Goal: Task Accomplishment & Management: Use online tool/utility

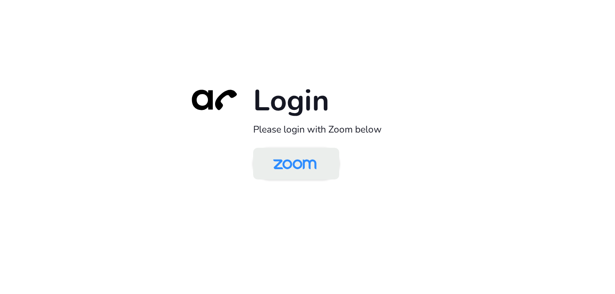
drag, startPoint x: 0, startPoint y: 0, endPoint x: 317, endPoint y: 165, distance: 357.1
click at [317, 165] on img at bounding box center [295, 164] width 62 height 29
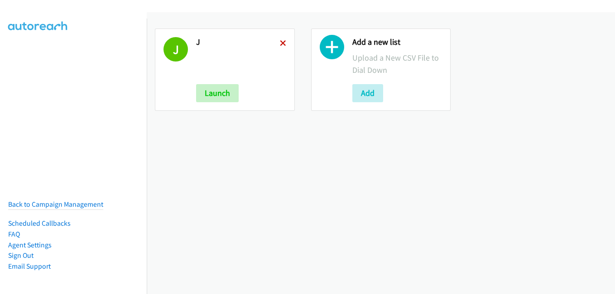
click at [280, 41] on icon at bounding box center [283, 44] width 6 height 6
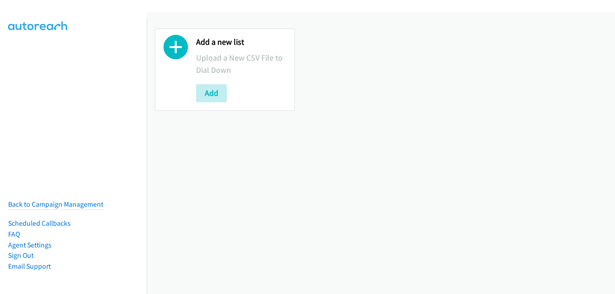
click at [228, 92] on div "Add" at bounding box center [241, 93] width 90 height 18
click at [221, 94] on button "Add" at bounding box center [211, 93] width 31 height 18
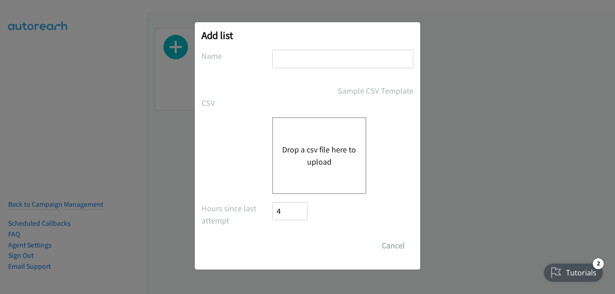
click at [330, 63] on input "text" at bounding box center [342, 59] width 141 height 19
type input "j"
click at [282, 153] on button "Drop a csv file here to upload" at bounding box center [319, 156] width 74 height 24
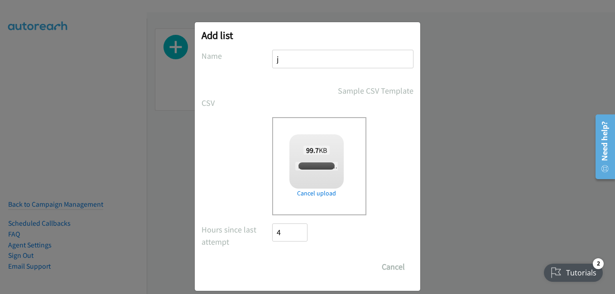
checkbox input "true"
click at [295, 273] on input "Save List" at bounding box center [296, 267] width 48 height 18
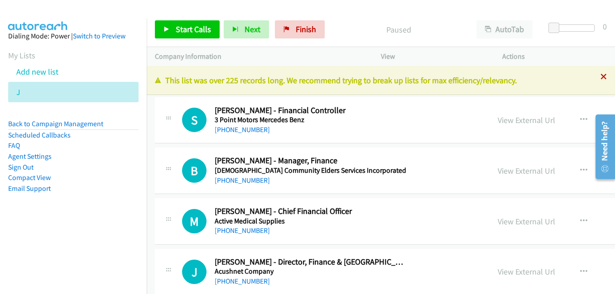
click at [600, 77] on icon at bounding box center [603, 77] width 6 height 6
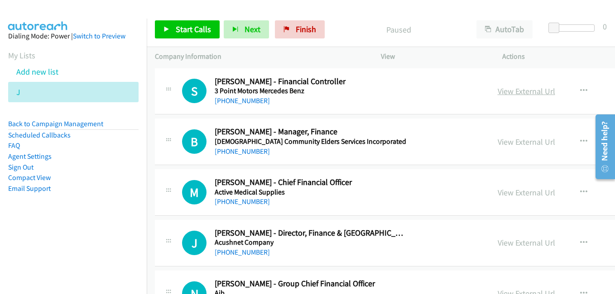
click at [516, 92] on link "View External Url" at bounding box center [527, 91] width 58 height 10
click at [499, 144] on link "View External Url" at bounding box center [527, 142] width 58 height 10
drag, startPoint x: 514, startPoint y: 196, endPoint x: 532, endPoint y: 209, distance: 21.9
click at [514, 196] on link "View External Url" at bounding box center [527, 192] width 58 height 10
click at [520, 245] on link "View External Url" at bounding box center [527, 243] width 58 height 10
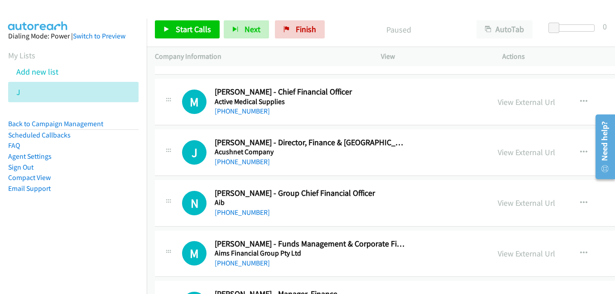
scroll to position [136, 0]
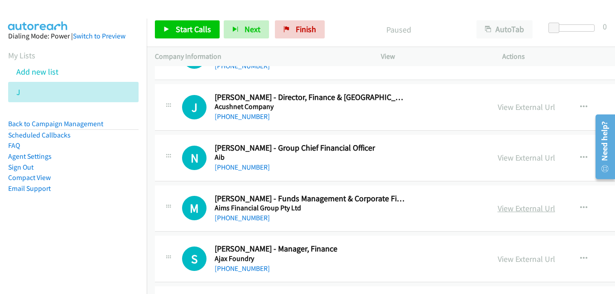
click at [518, 210] on link "View External Url" at bounding box center [527, 208] width 58 height 10
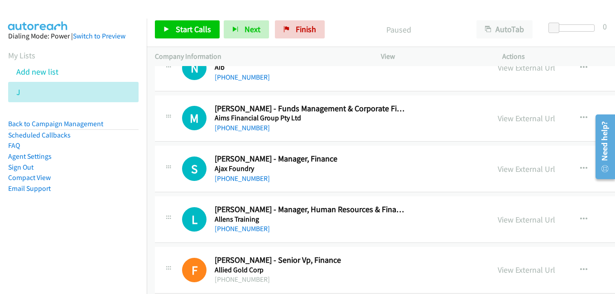
scroll to position [226, 0]
drag, startPoint x: 508, startPoint y: 170, endPoint x: 481, endPoint y: 155, distance: 30.6
click at [508, 170] on link "View External Url" at bounding box center [527, 168] width 58 height 10
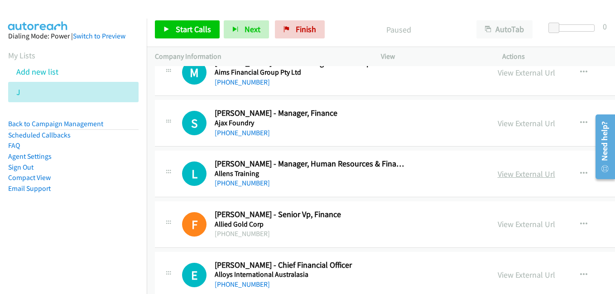
click at [514, 178] on link "View External Url" at bounding box center [527, 174] width 58 height 10
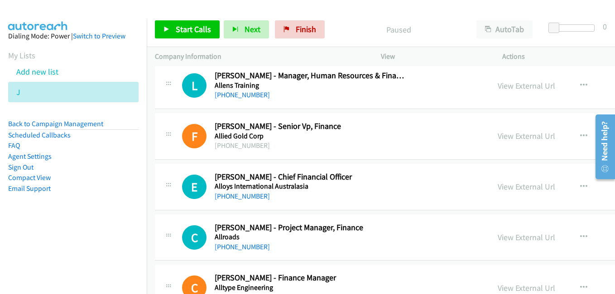
scroll to position [362, 0]
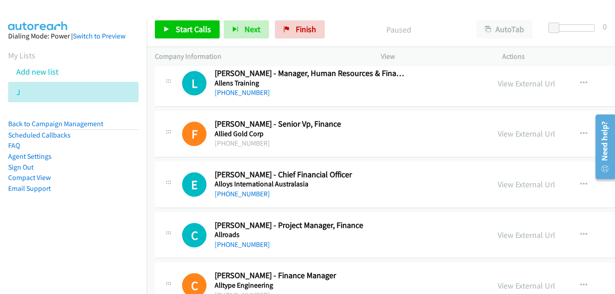
drag, startPoint x: 500, startPoint y: 138, endPoint x: 420, endPoint y: 111, distance: 84.1
click at [500, 138] on link "View External Url" at bounding box center [527, 134] width 58 height 10
drag, startPoint x: 520, startPoint y: 182, endPoint x: 335, endPoint y: 102, distance: 201.2
click at [520, 182] on link "View External Url" at bounding box center [527, 184] width 58 height 10
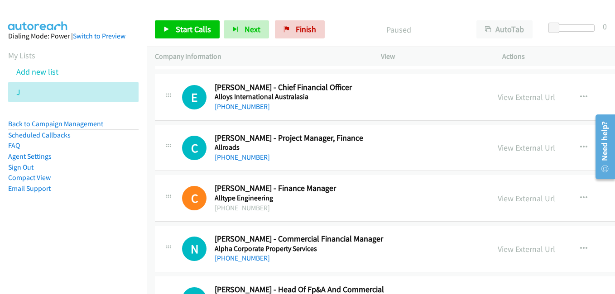
scroll to position [453, 0]
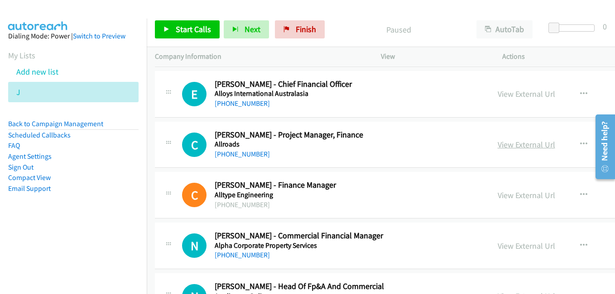
click at [505, 144] on link "View External Url" at bounding box center [527, 144] width 58 height 10
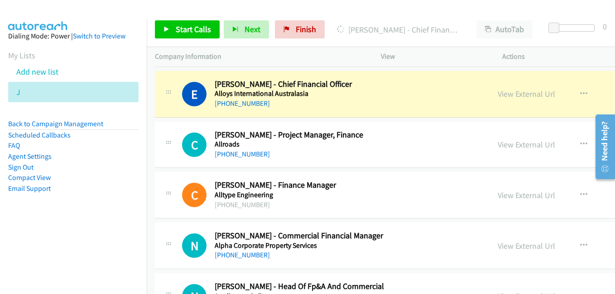
drag, startPoint x: 515, startPoint y: 143, endPoint x: 442, endPoint y: 123, distance: 75.5
click at [515, 143] on link "View External Url" at bounding box center [527, 144] width 58 height 10
click at [515, 202] on div "View External Url View External Url Schedule/Manage Callback Start Calls Here R…" at bounding box center [577, 195] width 175 height 30
drag, startPoint x: 517, startPoint y: 197, endPoint x: 504, endPoint y: 193, distance: 14.2
click at [517, 197] on link "View External Url" at bounding box center [527, 195] width 58 height 10
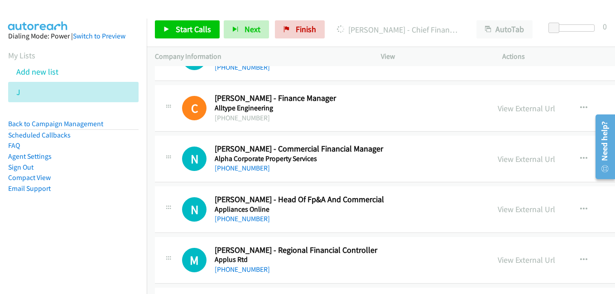
scroll to position [543, 0]
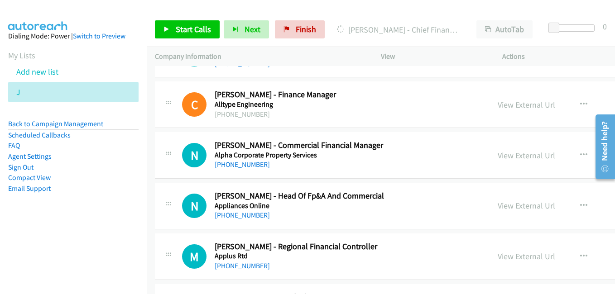
drag, startPoint x: 495, startPoint y: 154, endPoint x: 478, endPoint y: 150, distance: 17.2
click at [498, 154] on link "View External Url" at bounding box center [527, 155] width 58 height 10
click at [524, 208] on link "View External Url" at bounding box center [527, 206] width 58 height 10
click at [518, 258] on link "View External Url" at bounding box center [527, 256] width 58 height 10
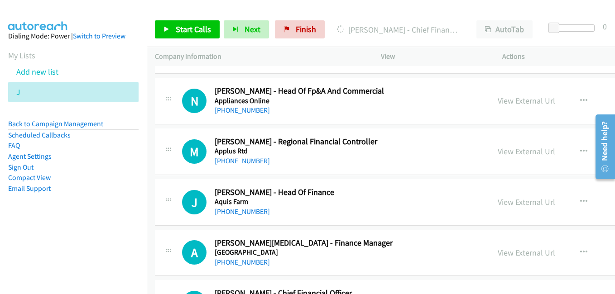
scroll to position [679, 0]
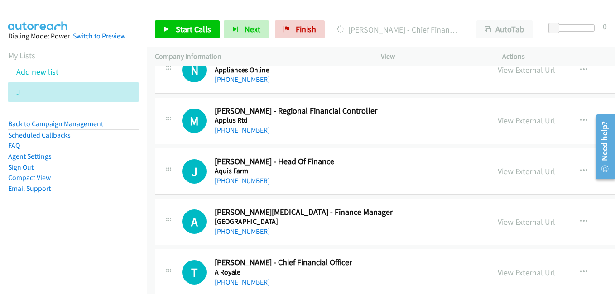
click at [498, 172] on link "View External Url" at bounding box center [527, 171] width 58 height 10
click at [500, 220] on link "View External Url" at bounding box center [527, 222] width 58 height 10
drag, startPoint x: 530, startPoint y: 276, endPoint x: 513, endPoint y: 263, distance: 21.9
click at [530, 276] on link "View External Url" at bounding box center [527, 273] width 58 height 10
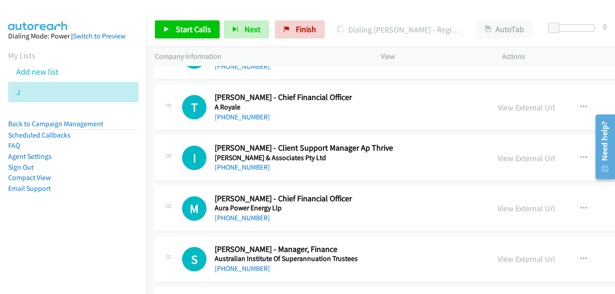
scroll to position [860, 0]
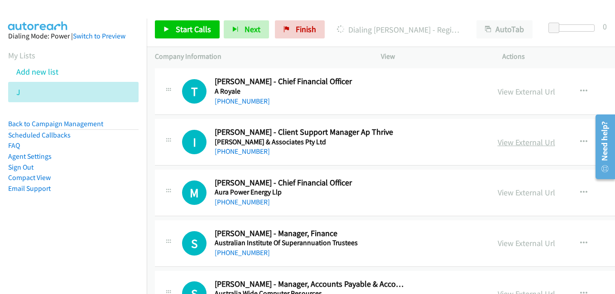
click at [501, 143] on link "View External Url" at bounding box center [527, 142] width 58 height 10
drag, startPoint x: 504, startPoint y: 193, endPoint x: 410, endPoint y: 145, distance: 105.3
click at [504, 193] on link "View External Url" at bounding box center [527, 192] width 58 height 10
click at [520, 241] on link "View External Url" at bounding box center [527, 243] width 58 height 10
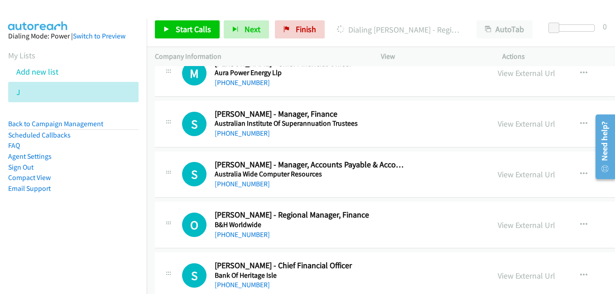
scroll to position [996, 0]
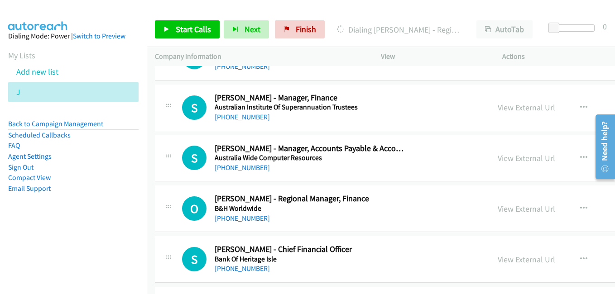
drag, startPoint x: 499, startPoint y: 160, endPoint x: 223, endPoint y: 40, distance: 300.7
click at [499, 160] on link "View External Url" at bounding box center [527, 158] width 58 height 10
drag, startPoint x: 514, startPoint y: 209, endPoint x: 442, endPoint y: 185, distance: 75.9
click at [514, 209] on link "View External Url" at bounding box center [527, 209] width 58 height 10
click at [517, 263] on link "View External Url" at bounding box center [527, 259] width 58 height 10
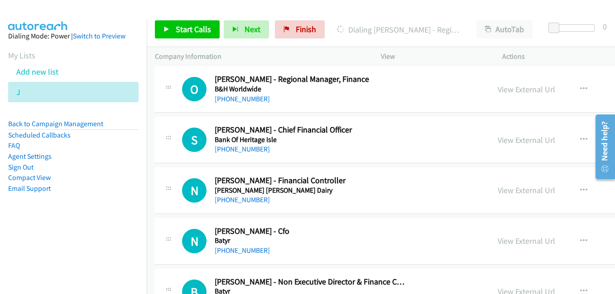
scroll to position [1132, 0]
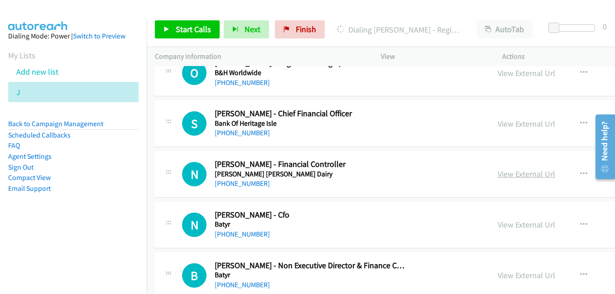
click at [522, 176] on link "View External Url" at bounding box center [527, 174] width 58 height 10
click at [512, 224] on link "View External Url" at bounding box center [527, 225] width 58 height 10
click at [522, 273] on link "View External Url" at bounding box center [527, 275] width 58 height 10
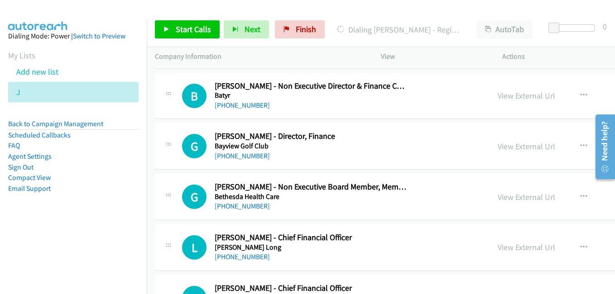
scroll to position [1313, 0]
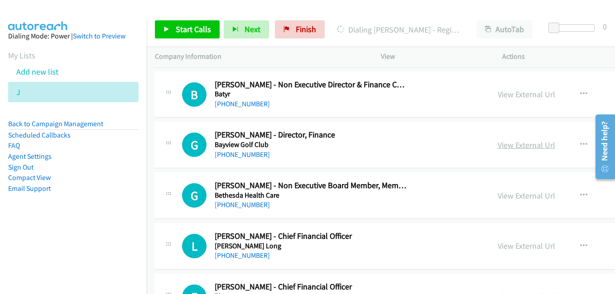
drag, startPoint x: 509, startPoint y: 149, endPoint x: 500, endPoint y: 146, distance: 9.6
click at [509, 149] on link "View External Url" at bounding box center [527, 145] width 58 height 10
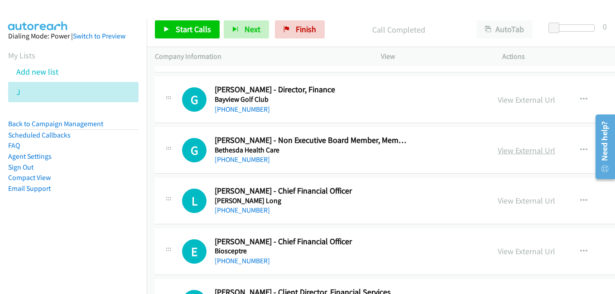
click at [520, 152] on link "View External Url" at bounding box center [527, 150] width 58 height 10
drag, startPoint x: 514, startPoint y: 204, endPoint x: 502, endPoint y: 200, distance: 12.8
click at [514, 204] on link "View External Url" at bounding box center [527, 201] width 58 height 10
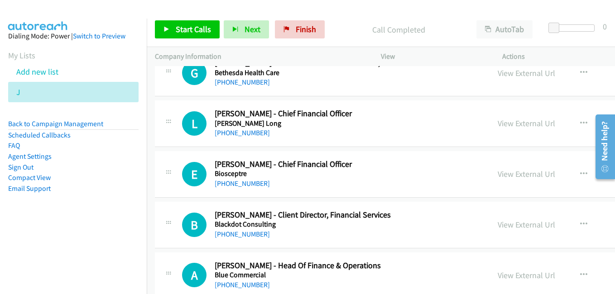
scroll to position [1449, 0]
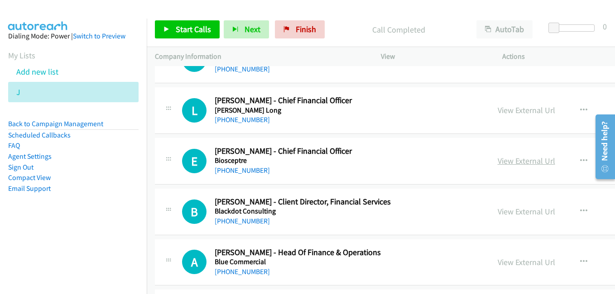
click at [498, 164] on link "View External Url" at bounding box center [527, 161] width 58 height 10
drag, startPoint x: 502, startPoint y: 209, endPoint x: 470, endPoint y: 207, distance: 31.7
click at [502, 209] on link "View External Url" at bounding box center [527, 211] width 58 height 10
click at [510, 264] on link "View External Url" at bounding box center [527, 262] width 58 height 10
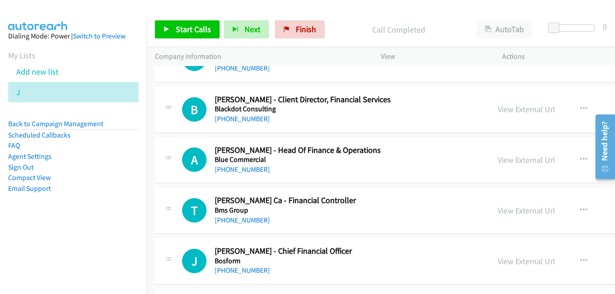
scroll to position [1585, 0]
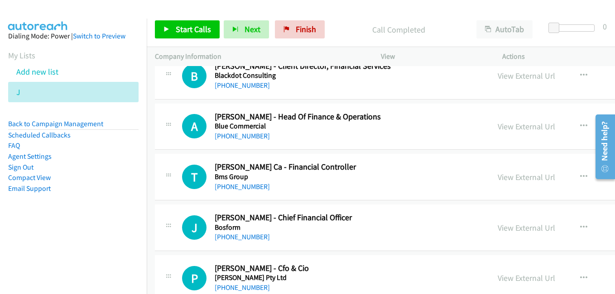
drag, startPoint x: 508, startPoint y: 179, endPoint x: 271, endPoint y: 106, distance: 247.8
click at [508, 179] on link "View External Url" at bounding box center [527, 177] width 58 height 10
click at [533, 231] on link "View External Url" at bounding box center [527, 228] width 58 height 10
click at [505, 275] on link "View External Url" at bounding box center [527, 278] width 58 height 10
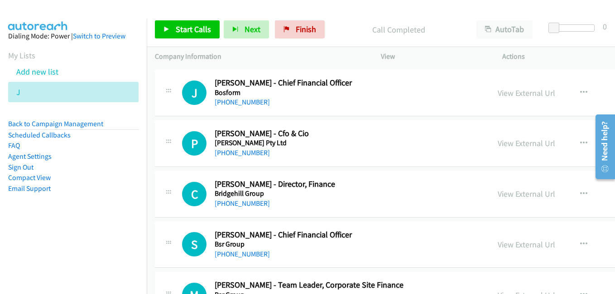
scroll to position [1721, 0]
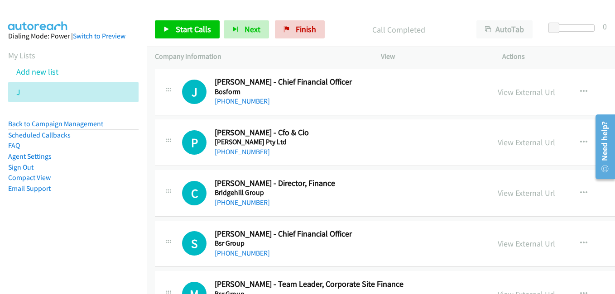
drag, startPoint x: 516, startPoint y: 194, endPoint x: 375, endPoint y: 147, distance: 148.4
click at [516, 194] on link "View External Url" at bounding box center [527, 193] width 58 height 10
click at [509, 245] on link "View External Url" at bounding box center [527, 244] width 58 height 10
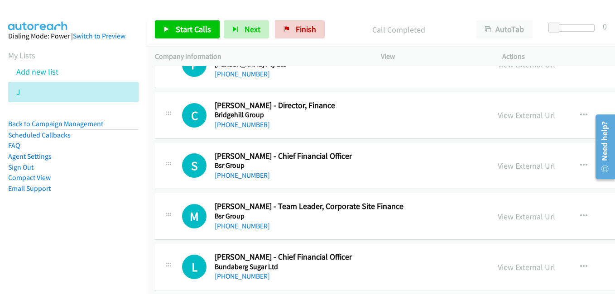
scroll to position [1811, 0]
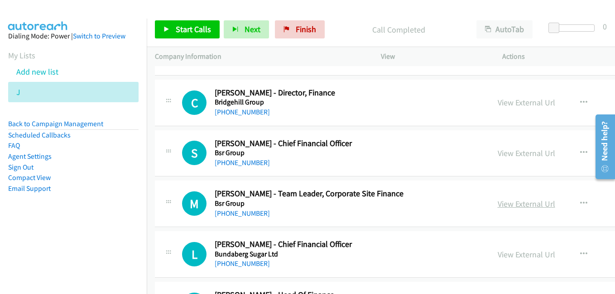
click at [503, 209] on div "View External Url" at bounding box center [527, 204] width 58 height 12
click at [504, 207] on link "View External Url" at bounding box center [527, 204] width 58 height 10
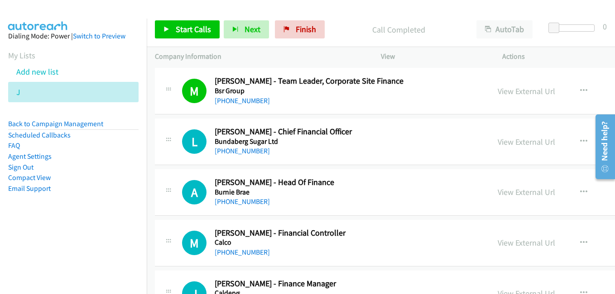
scroll to position [1947, 0]
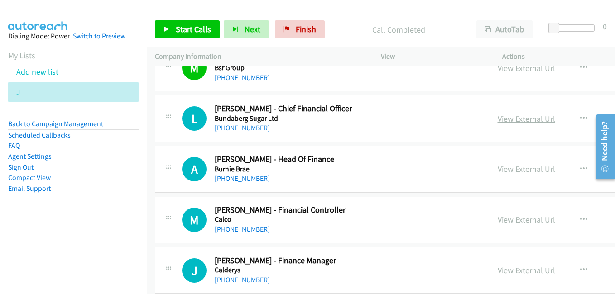
click at [520, 118] on link "View External Url" at bounding box center [527, 119] width 58 height 10
drag, startPoint x: 504, startPoint y: 171, endPoint x: 491, endPoint y: 161, distance: 16.1
click at [504, 171] on link "View External Url" at bounding box center [527, 169] width 58 height 10
drag, startPoint x: 509, startPoint y: 221, endPoint x: 394, endPoint y: 144, distance: 139.0
click at [509, 221] on link "View External Url" at bounding box center [527, 220] width 58 height 10
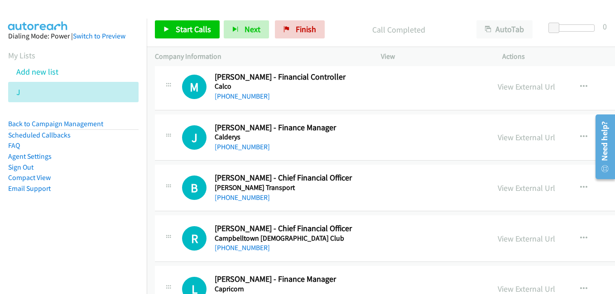
scroll to position [2083, 0]
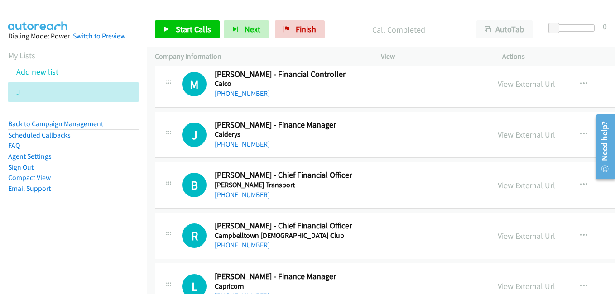
drag, startPoint x: 497, startPoint y: 137, endPoint x: 446, endPoint y: 122, distance: 52.9
click at [498, 137] on link "View External Url" at bounding box center [527, 135] width 58 height 10
click at [498, 185] on link "View External Url" at bounding box center [527, 185] width 58 height 10
click at [520, 241] on link "View External Url" at bounding box center [527, 236] width 58 height 10
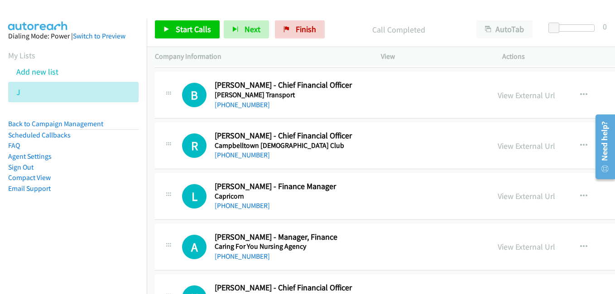
scroll to position [2174, 0]
click at [504, 191] on link "View External Url" at bounding box center [527, 196] width 58 height 10
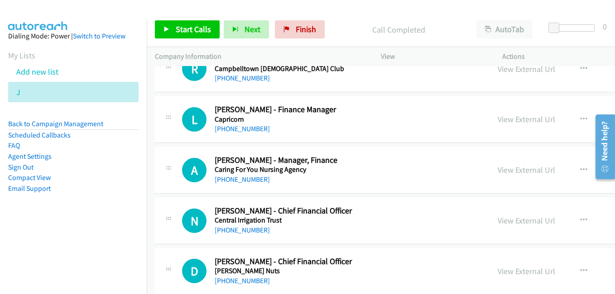
scroll to position [2264, 0]
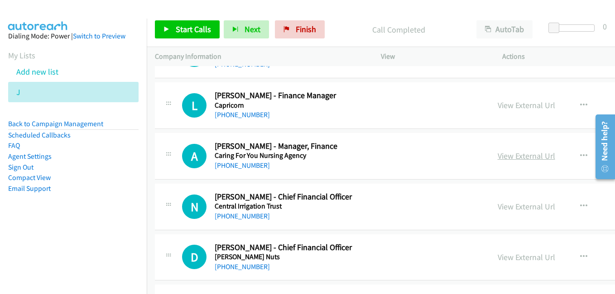
click at [500, 154] on link "View External Url" at bounding box center [527, 156] width 58 height 10
drag, startPoint x: 514, startPoint y: 207, endPoint x: 451, endPoint y: 187, distance: 65.6
click at [514, 207] on link "View External Url" at bounding box center [527, 207] width 58 height 10
click at [510, 252] on link "View External Url" at bounding box center [527, 257] width 58 height 10
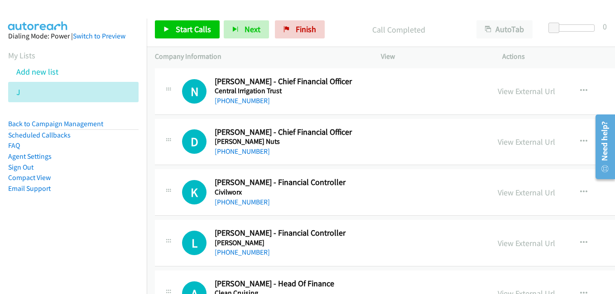
scroll to position [2400, 0]
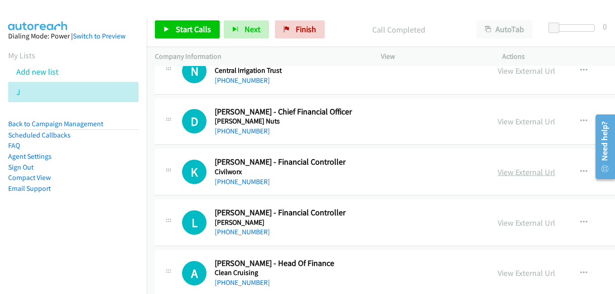
click at [504, 170] on link "View External Url" at bounding box center [527, 172] width 58 height 10
click at [527, 220] on link "View External Url" at bounding box center [527, 223] width 58 height 10
drag, startPoint x: 512, startPoint y: 269, endPoint x: 485, endPoint y: 235, distance: 43.5
click at [512, 269] on link "View External Url" at bounding box center [527, 273] width 58 height 10
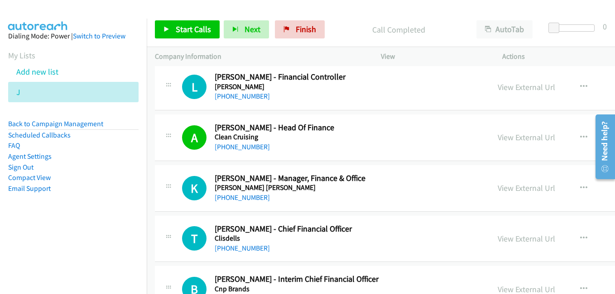
scroll to position [2581, 0]
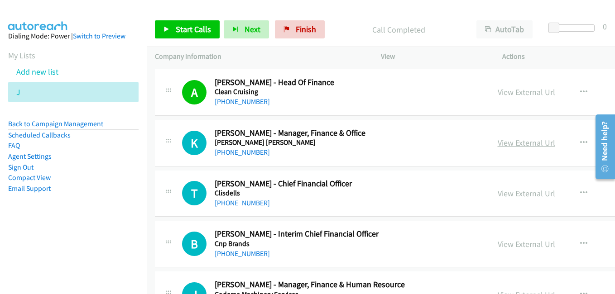
drag, startPoint x: 511, startPoint y: 146, endPoint x: 497, endPoint y: 145, distance: 14.1
click at [511, 146] on link "View External Url" at bounding box center [527, 143] width 58 height 10
drag, startPoint x: 511, startPoint y: 192, endPoint x: 489, endPoint y: 183, distance: 24.4
click at [511, 192] on link "View External Url" at bounding box center [527, 193] width 58 height 10
click at [510, 244] on link "View External Url" at bounding box center [527, 244] width 58 height 10
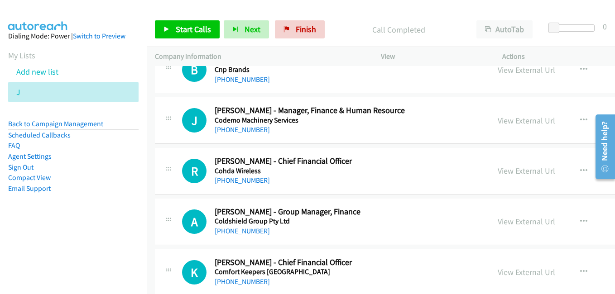
scroll to position [2762, 0]
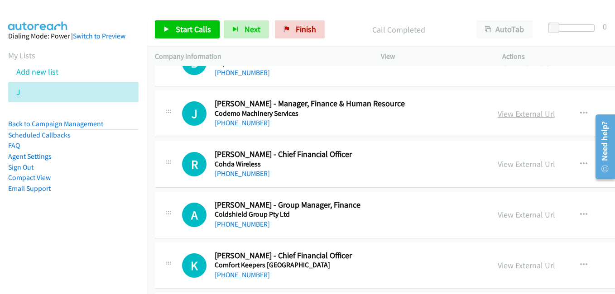
click at [523, 117] on link "View External Url" at bounding box center [527, 114] width 58 height 10
click at [499, 165] on link "View External Url" at bounding box center [527, 164] width 58 height 10
click at [518, 213] on link "View External Url" at bounding box center [527, 215] width 58 height 10
drag, startPoint x: 520, startPoint y: 269, endPoint x: 487, endPoint y: 233, distance: 49.3
click at [520, 269] on link "View External Url" at bounding box center [527, 265] width 58 height 10
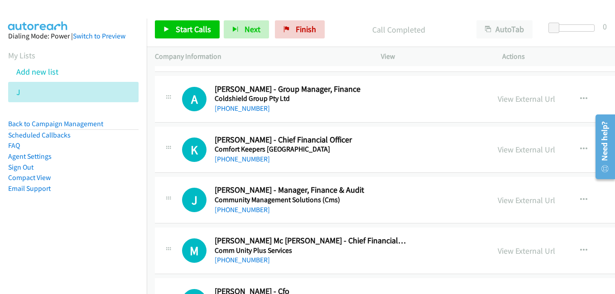
scroll to position [2898, 0]
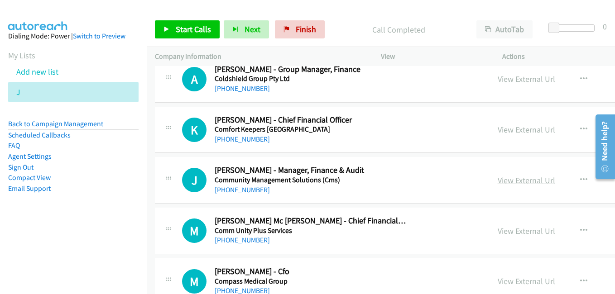
drag, startPoint x: 513, startPoint y: 178, endPoint x: 507, endPoint y: 177, distance: 6.0
click at [513, 178] on link "View External Url" at bounding box center [527, 180] width 58 height 10
drag, startPoint x: 518, startPoint y: 185, endPoint x: 500, endPoint y: 179, distance: 18.6
click at [518, 185] on link "View External Url" at bounding box center [527, 180] width 58 height 10
drag, startPoint x: 499, startPoint y: 230, endPoint x: 490, endPoint y: 226, distance: 9.8
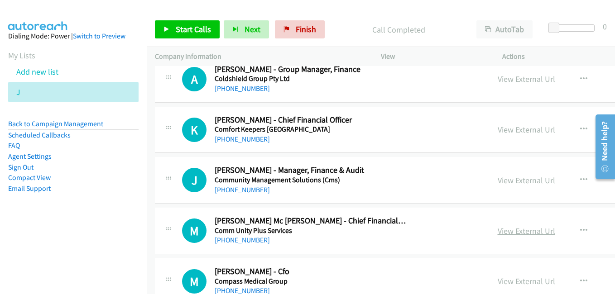
click at [499, 230] on link "View External Url" at bounding box center [527, 231] width 58 height 10
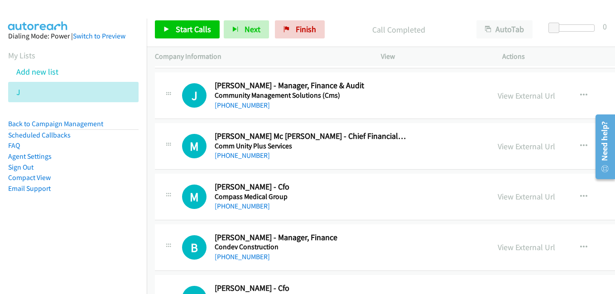
scroll to position [2989, 0]
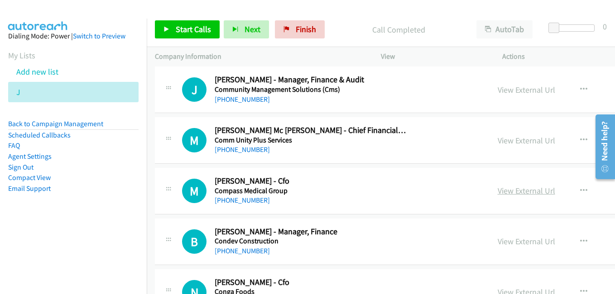
click at [500, 192] on link "View External Url" at bounding box center [527, 191] width 58 height 10
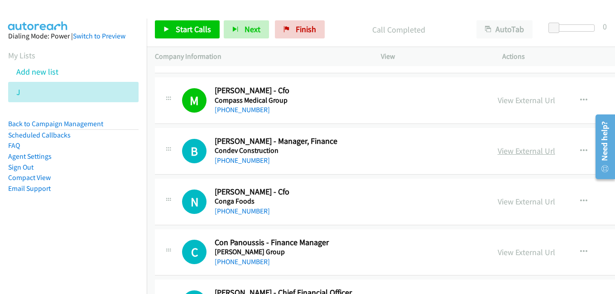
click at [510, 148] on link "View External Url" at bounding box center [527, 151] width 58 height 10
click at [513, 199] on link "View External Url" at bounding box center [527, 202] width 58 height 10
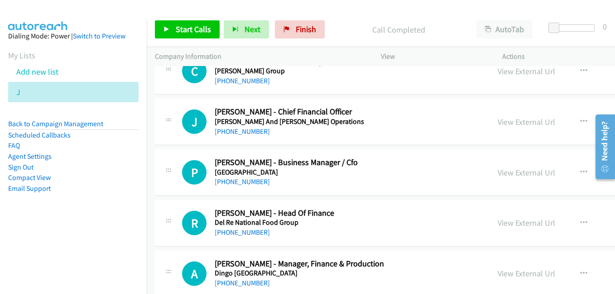
scroll to position [3215, 0]
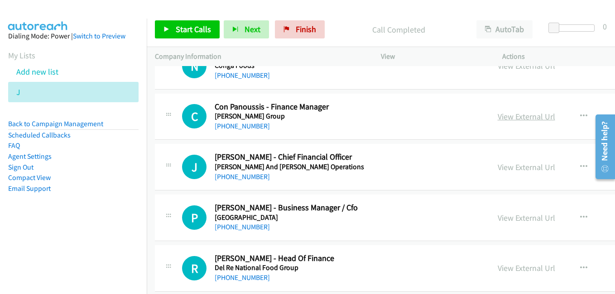
click at [505, 120] on link "View External Url" at bounding box center [527, 116] width 58 height 10
click at [498, 170] on link "View External Url" at bounding box center [527, 167] width 58 height 10
click at [498, 217] on link "View External Url" at bounding box center [527, 218] width 58 height 10
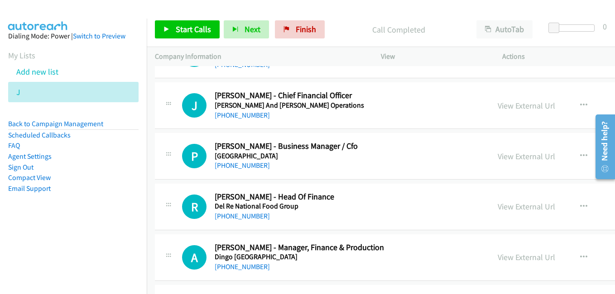
scroll to position [3306, 0]
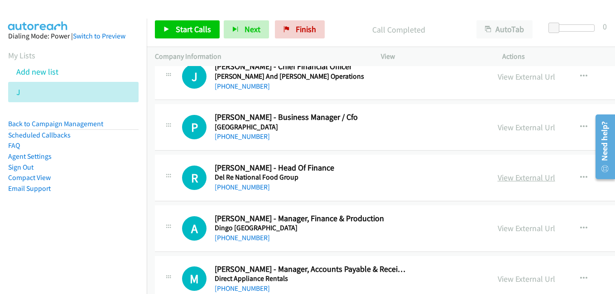
click at [510, 174] on link "View External Url" at bounding box center [527, 178] width 58 height 10
click at [514, 231] on link "View External Url" at bounding box center [527, 228] width 58 height 10
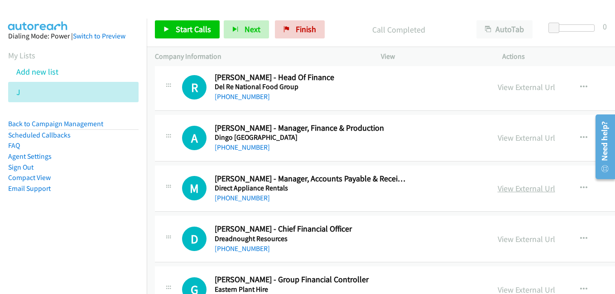
click at [510, 189] on link "View External Url" at bounding box center [527, 188] width 58 height 10
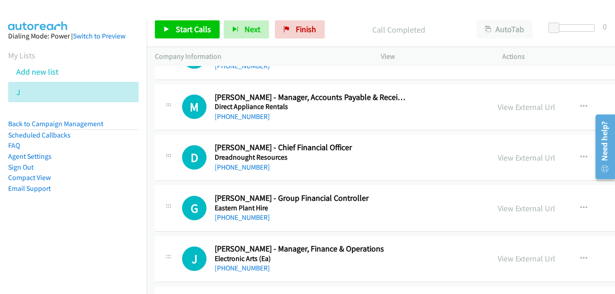
scroll to position [3487, 0]
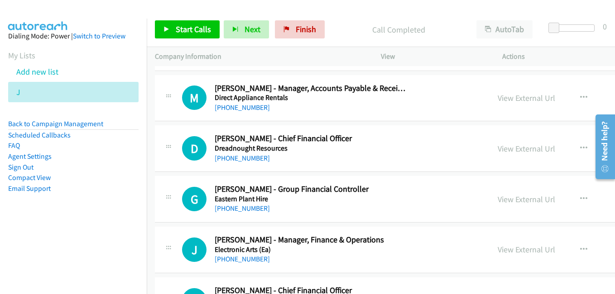
drag, startPoint x: 507, startPoint y: 150, endPoint x: 455, endPoint y: 139, distance: 53.8
click at [507, 150] on link "View External Url" at bounding box center [527, 149] width 58 height 10
drag, startPoint x: 495, startPoint y: 200, endPoint x: 375, endPoint y: 150, distance: 129.9
click at [498, 200] on link "View External Url" at bounding box center [527, 199] width 58 height 10
click at [522, 248] on link "View External Url" at bounding box center [527, 250] width 58 height 10
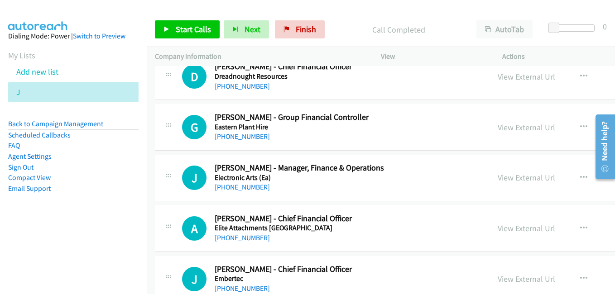
scroll to position [3623, 0]
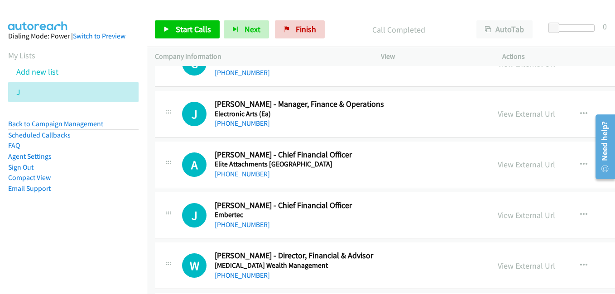
drag, startPoint x: 507, startPoint y: 164, endPoint x: 495, endPoint y: 127, distance: 39.0
click at [507, 164] on link "View External Url" at bounding box center [527, 164] width 58 height 10
click at [500, 216] on link "View External Url" at bounding box center [527, 215] width 58 height 10
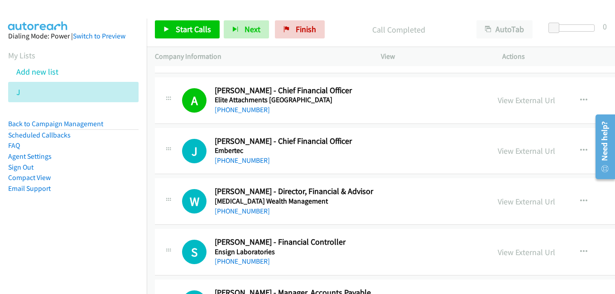
scroll to position [3713, 0]
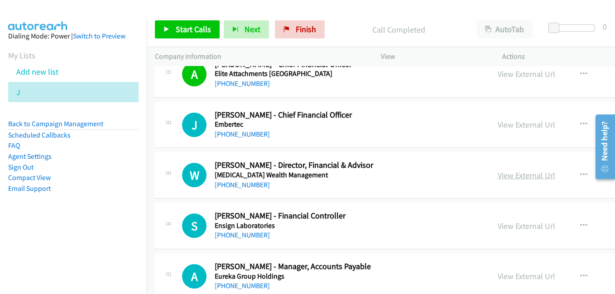
click at [504, 176] on link "View External Url" at bounding box center [527, 175] width 58 height 10
drag, startPoint x: 520, startPoint y: 225, endPoint x: 507, endPoint y: 220, distance: 14.5
click at [520, 225] on link "View External Url" at bounding box center [527, 226] width 58 height 10
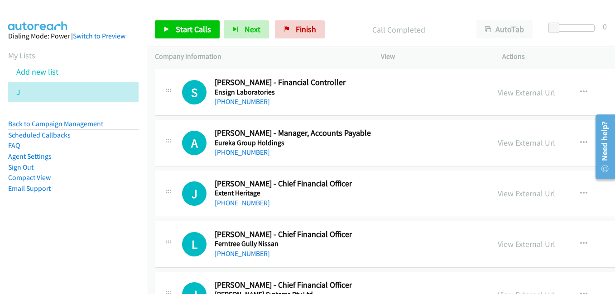
scroll to position [3849, 0]
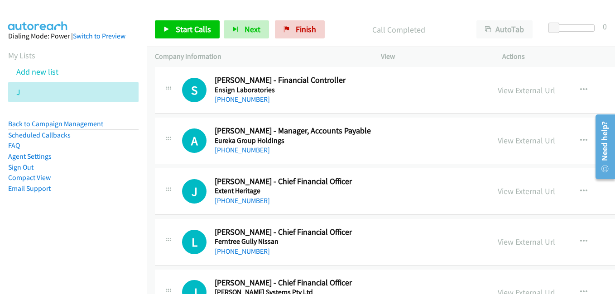
click at [498, 143] on link "View External Url" at bounding box center [527, 140] width 58 height 10
click at [529, 191] on link "View External Url" at bounding box center [527, 191] width 58 height 10
click at [512, 244] on link "View External Url" at bounding box center [527, 242] width 58 height 10
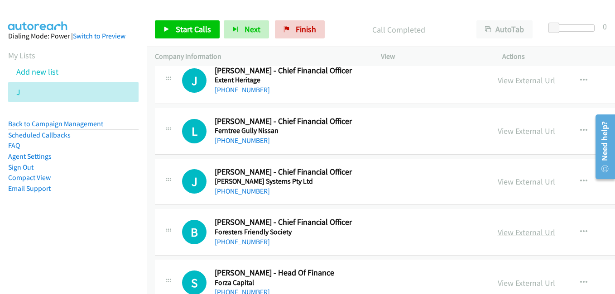
scroll to position [3985, 0]
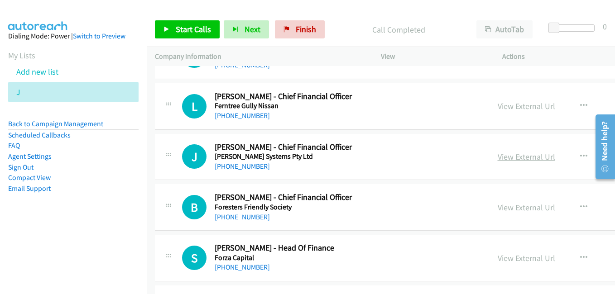
click at [510, 158] on link "View External Url" at bounding box center [527, 157] width 58 height 10
drag, startPoint x: 521, startPoint y: 206, endPoint x: 496, endPoint y: 189, distance: 30.3
click at [521, 206] on link "View External Url" at bounding box center [527, 207] width 58 height 10
drag, startPoint x: 511, startPoint y: 262, endPoint x: 482, endPoint y: 245, distance: 33.7
click at [511, 262] on link "View External Url" at bounding box center [527, 258] width 58 height 10
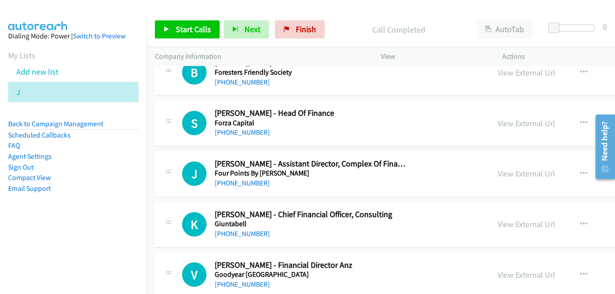
scroll to position [4121, 0]
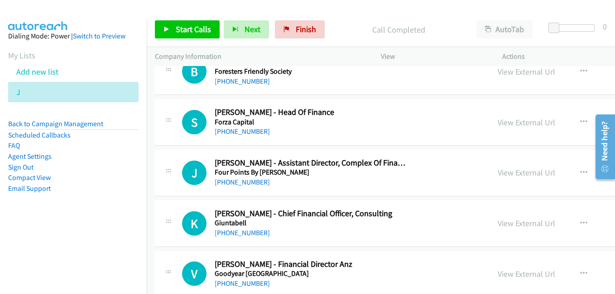
drag, startPoint x: 502, startPoint y: 173, endPoint x: 399, endPoint y: 131, distance: 111.1
click at [502, 173] on link "View External Url" at bounding box center [527, 173] width 58 height 10
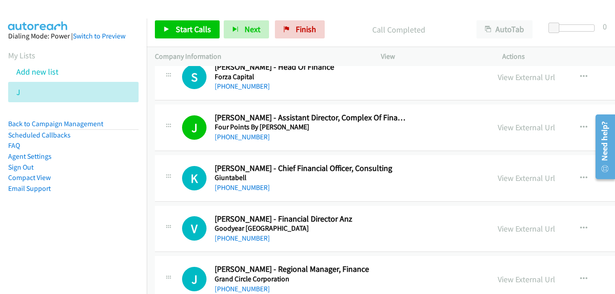
click at [507, 179] on link "View External Url" at bounding box center [527, 178] width 58 height 10
click at [518, 229] on link "View External Url" at bounding box center [527, 229] width 58 height 10
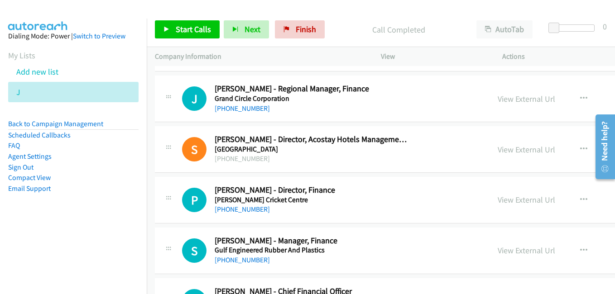
scroll to position [4347, 0]
click at [531, 100] on link "View External Url" at bounding box center [527, 98] width 58 height 10
drag, startPoint x: 526, startPoint y: 149, endPoint x: 120, endPoint y: 31, distance: 423.0
click at [526, 149] on link "View External Url" at bounding box center [527, 149] width 58 height 10
drag, startPoint x: 511, startPoint y: 200, endPoint x: 504, endPoint y: 200, distance: 6.8
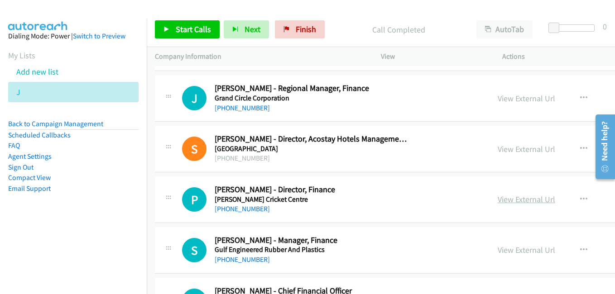
click at [511, 200] on link "View External Url" at bounding box center [527, 199] width 58 height 10
drag, startPoint x: 520, startPoint y: 254, endPoint x: 327, endPoint y: 163, distance: 213.3
click at [520, 254] on link "View External Url" at bounding box center [527, 250] width 58 height 10
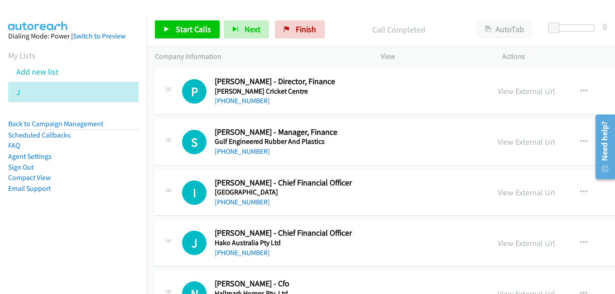
scroll to position [4483, 0]
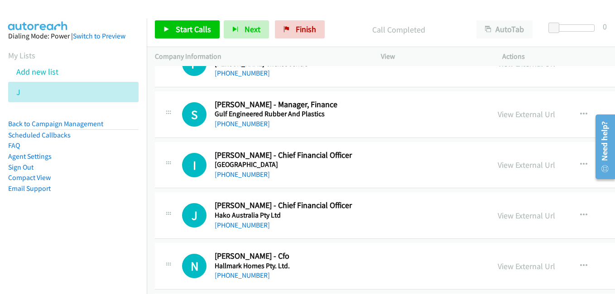
click at [517, 168] on link "View External Url" at bounding box center [527, 165] width 58 height 10
drag, startPoint x: 517, startPoint y: 213, endPoint x: 512, endPoint y: 213, distance: 5.0
click at [517, 213] on link "View External Url" at bounding box center [527, 216] width 58 height 10
drag, startPoint x: 517, startPoint y: 266, endPoint x: 504, endPoint y: 261, distance: 14.0
click at [517, 266] on link "View External Url" at bounding box center [527, 266] width 58 height 10
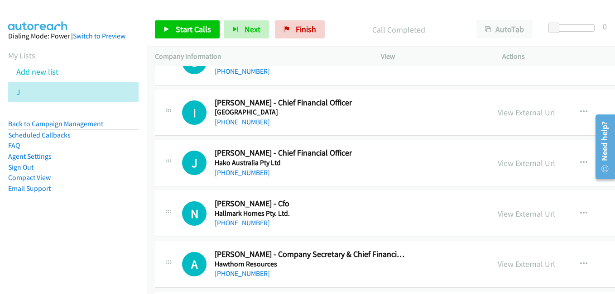
scroll to position [4619, 0]
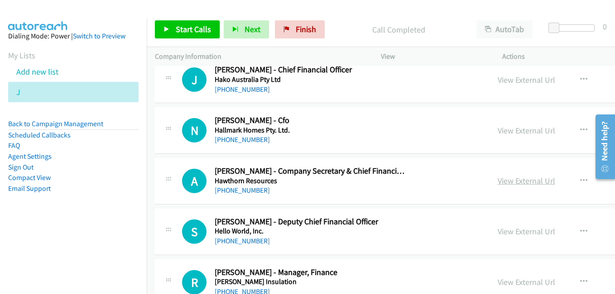
click at [507, 180] on link "View External Url" at bounding box center [527, 181] width 58 height 10
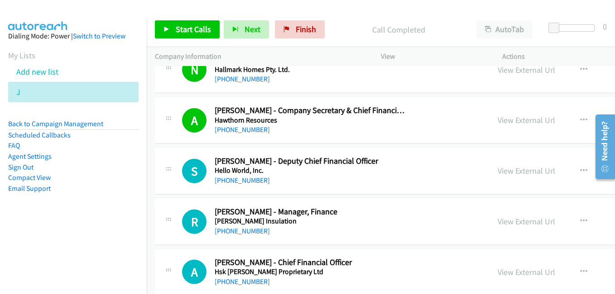
scroll to position [4709, 0]
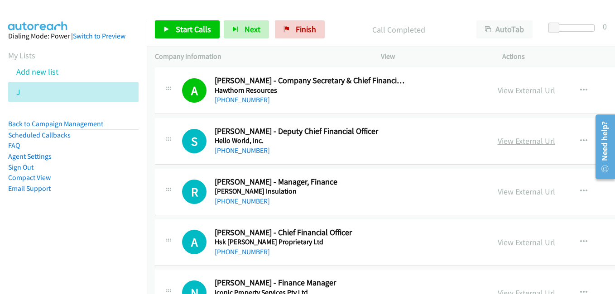
click at [498, 142] on link "View External Url" at bounding box center [527, 141] width 58 height 10
click at [526, 192] on link "View External Url" at bounding box center [527, 192] width 58 height 10
drag, startPoint x: 520, startPoint y: 245, endPoint x: 428, endPoint y: 212, distance: 97.7
click at [520, 245] on link "View External Url" at bounding box center [527, 242] width 58 height 10
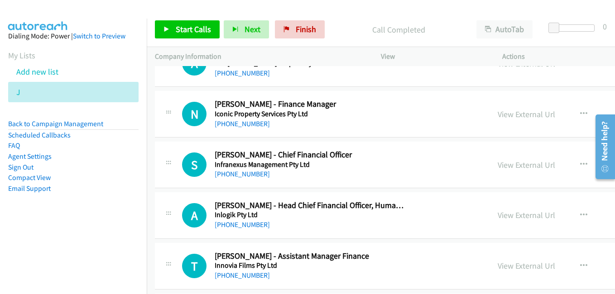
scroll to position [4891, 0]
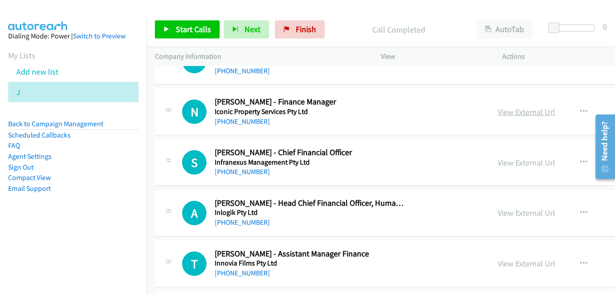
drag, startPoint x: 501, startPoint y: 112, endPoint x: 489, endPoint y: 111, distance: 12.3
click at [501, 112] on link "View External Url" at bounding box center [527, 112] width 58 height 10
drag, startPoint x: 521, startPoint y: 165, endPoint x: 267, endPoint y: 69, distance: 271.7
click at [521, 165] on link "View External Url" at bounding box center [527, 163] width 58 height 10
drag, startPoint x: 516, startPoint y: 217, endPoint x: 384, endPoint y: 181, distance: 136.3
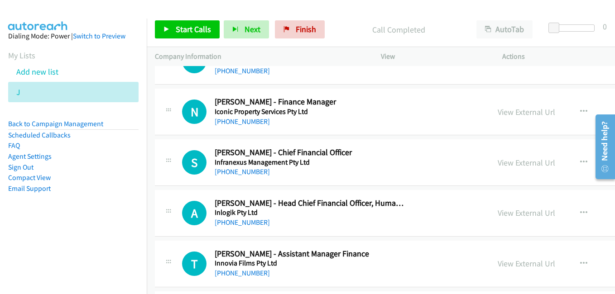
click at [516, 217] on link "View External Url" at bounding box center [527, 213] width 58 height 10
drag, startPoint x: 509, startPoint y: 265, endPoint x: 479, endPoint y: 246, distance: 36.0
click at [509, 265] on link "View External Url" at bounding box center [527, 264] width 58 height 10
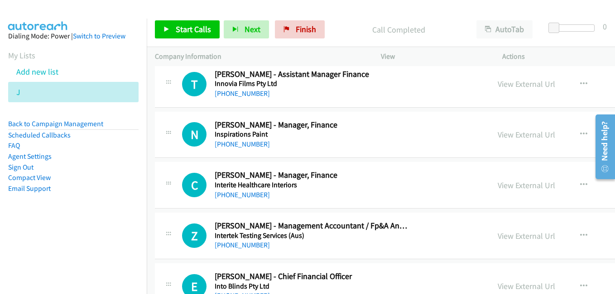
scroll to position [5072, 0]
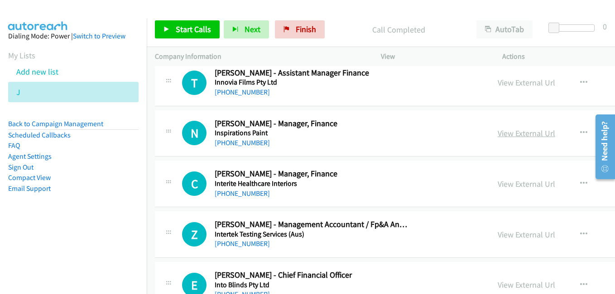
click at [502, 134] on link "View External Url" at bounding box center [527, 133] width 58 height 10
drag, startPoint x: 511, startPoint y: 184, endPoint x: 487, endPoint y: 174, distance: 26.0
click at [511, 184] on link "View External Url" at bounding box center [527, 184] width 58 height 10
click at [502, 236] on link "View External Url" at bounding box center [527, 235] width 58 height 10
click at [512, 283] on link "View External Url" at bounding box center [527, 285] width 58 height 10
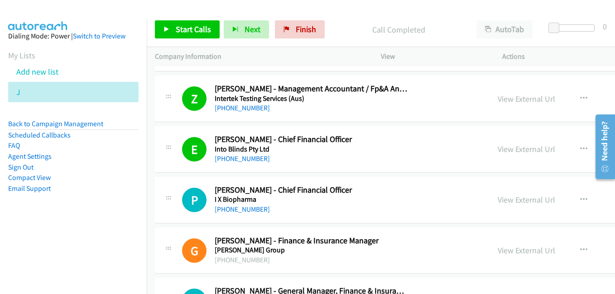
scroll to position [5253, 0]
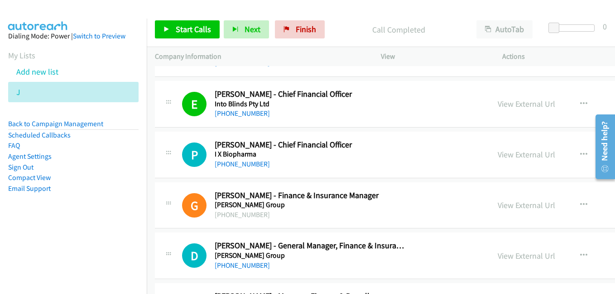
drag, startPoint x: 494, startPoint y: 158, endPoint x: 456, endPoint y: 150, distance: 38.1
click at [498, 158] on link "View External Url" at bounding box center [527, 154] width 58 height 10
click at [502, 205] on link "View External Url" at bounding box center [527, 205] width 58 height 10
drag, startPoint x: 514, startPoint y: 253, endPoint x: 458, endPoint y: 232, distance: 59.5
click at [514, 253] on link "View External Url" at bounding box center [527, 256] width 58 height 10
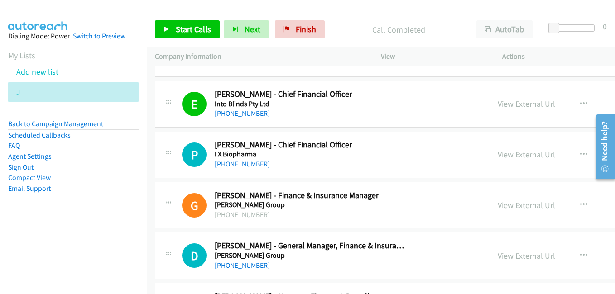
scroll to position [5434, 0]
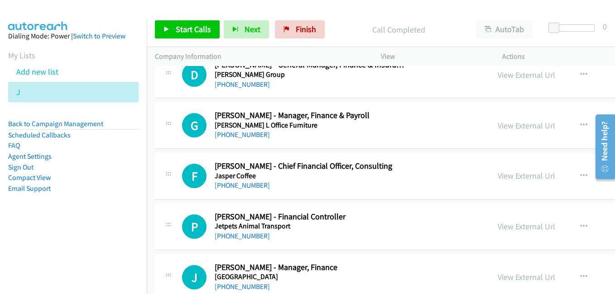
drag, startPoint x: 492, startPoint y: 125, endPoint x: 456, endPoint y: 113, distance: 38.1
click at [498, 125] on link "View External Url" at bounding box center [527, 125] width 58 height 10
click at [521, 175] on link "View External Url" at bounding box center [527, 176] width 58 height 10
click at [524, 223] on link "View External Url" at bounding box center [527, 226] width 58 height 10
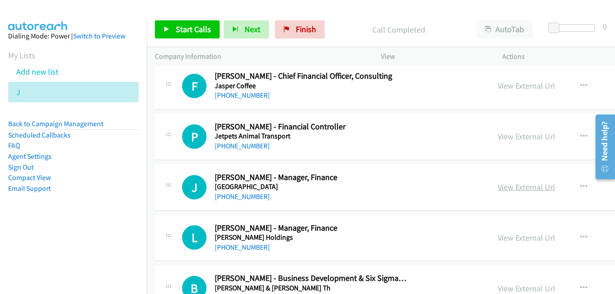
scroll to position [5524, 0]
drag, startPoint x: 501, startPoint y: 186, endPoint x: 416, endPoint y: 156, distance: 89.8
click at [501, 186] on link "View External Url" at bounding box center [527, 187] width 58 height 10
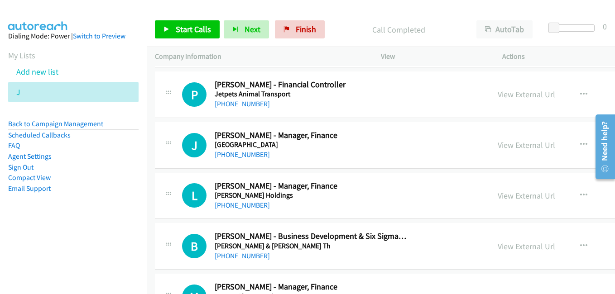
scroll to position [5570, 0]
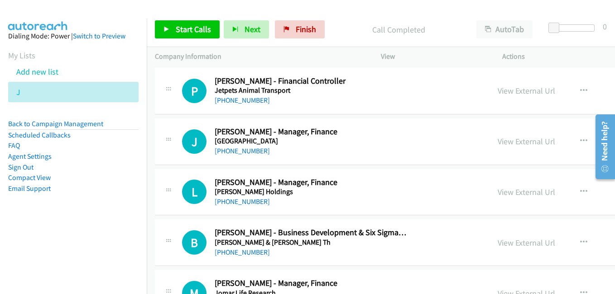
drag, startPoint x: 496, startPoint y: 191, endPoint x: 463, endPoint y: 183, distance: 33.5
click at [498, 191] on link "View External Url" at bounding box center [527, 192] width 58 height 10
click at [508, 246] on link "View External Url" at bounding box center [527, 243] width 58 height 10
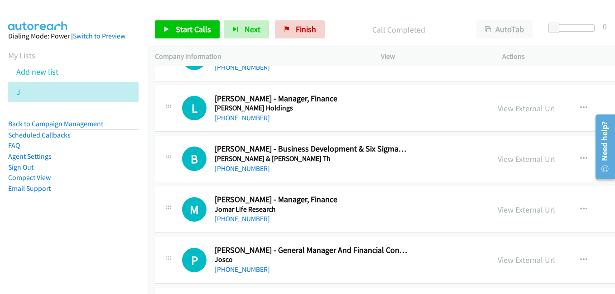
scroll to position [5660, 0]
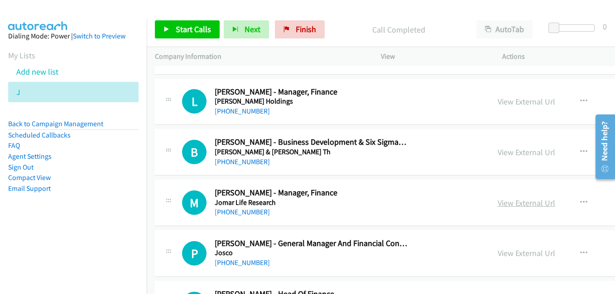
drag, startPoint x: 503, startPoint y: 206, endPoint x: 498, endPoint y: 203, distance: 5.7
click at [503, 206] on link "View External Url" at bounding box center [527, 203] width 58 height 10
drag, startPoint x: 505, startPoint y: 254, endPoint x: 459, endPoint y: 234, distance: 50.5
click at [505, 254] on link "View External Url" at bounding box center [527, 253] width 58 height 10
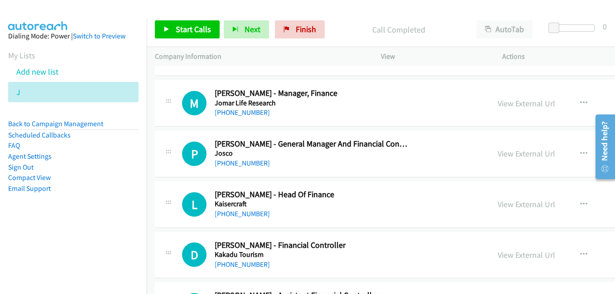
scroll to position [5796, 0]
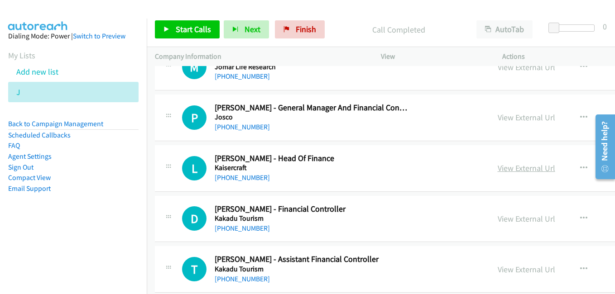
click at [503, 168] on link "View External Url" at bounding box center [527, 168] width 58 height 10
drag, startPoint x: 499, startPoint y: 219, endPoint x: 411, endPoint y: 161, distance: 106.0
click at [499, 219] on link "View External Url" at bounding box center [527, 219] width 58 height 10
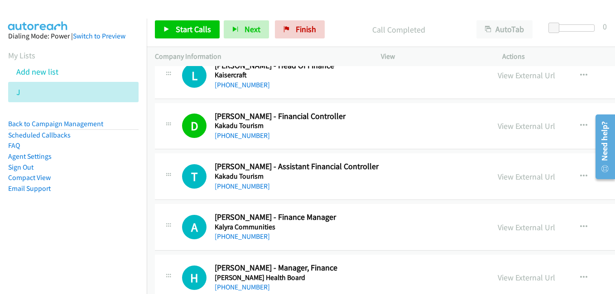
scroll to position [5977, 0]
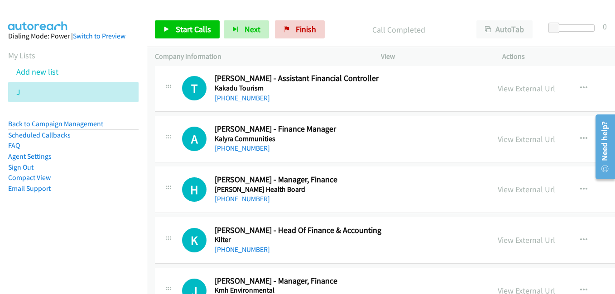
click at [507, 88] on link "View External Url" at bounding box center [527, 88] width 58 height 10
click at [517, 139] on link "View External Url" at bounding box center [527, 139] width 58 height 10
drag, startPoint x: 529, startPoint y: 191, endPoint x: 517, endPoint y: 188, distance: 12.6
click at [529, 191] on link "View External Url" at bounding box center [527, 189] width 58 height 10
drag, startPoint x: 525, startPoint y: 236, endPoint x: 474, endPoint y: 218, distance: 54.3
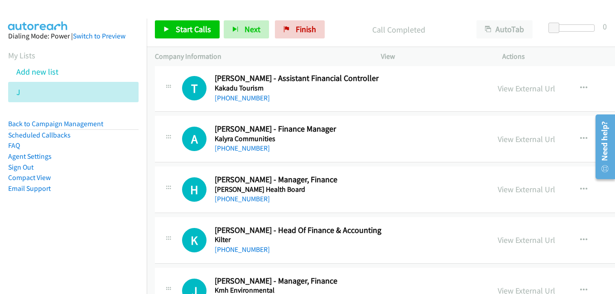
click at [525, 236] on link "View External Url" at bounding box center [527, 240] width 58 height 10
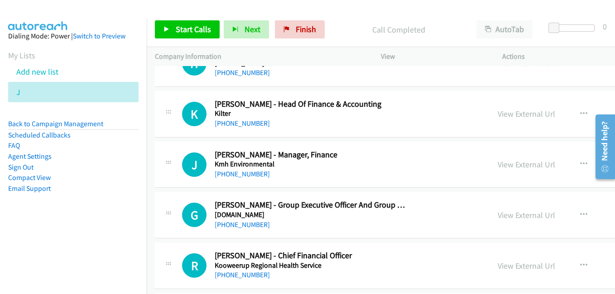
scroll to position [6113, 0]
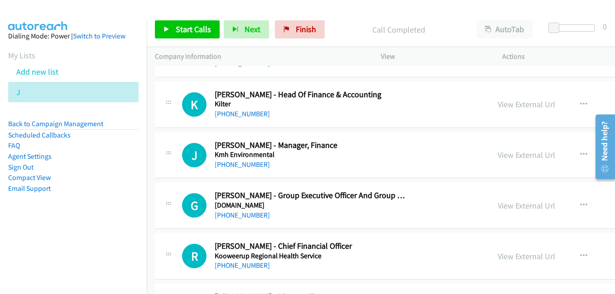
drag, startPoint x: 523, startPoint y: 157, endPoint x: 203, endPoint y: 53, distance: 336.5
click at [523, 157] on link "View External Url" at bounding box center [527, 155] width 58 height 10
drag, startPoint x: 523, startPoint y: 206, endPoint x: 458, endPoint y: 188, distance: 68.0
click at [523, 206] on link "View External Url" at bounding box center [527, 206] width 58 height 10
drag, startPoint x: 506, startPoint y: 261, endPoint x: 159, endPoint y: 1, distance: 433.8
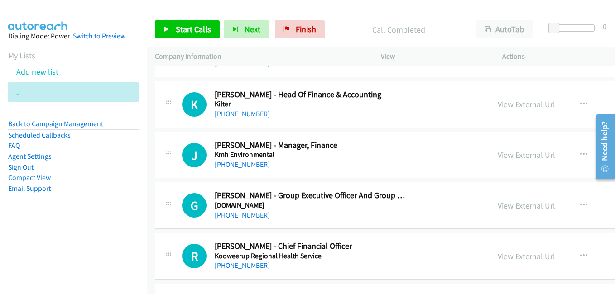
click at [508, 258] on link "View External Url" at bounding box center [527, 256] width 58 height 10
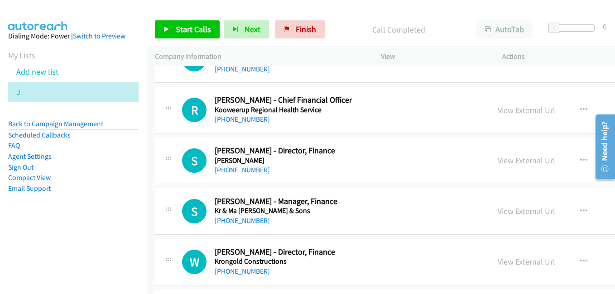
scroll to position [6294, 0]
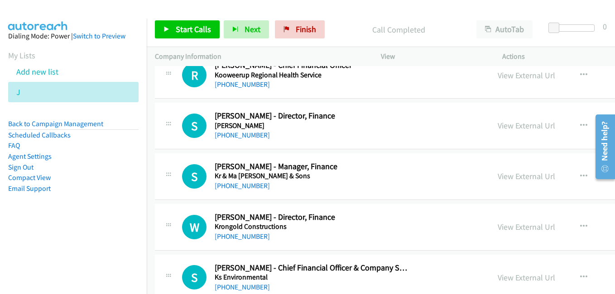
drag, startPoint x: 504, startPoint y: 124, endPoint x: 247, endPoint y: 10, distance: 280.4
click at [504, 124] on link "View External Url" at bounding box center [527, 125] width 58 height 10
click at [523, 176] on link "View External Url" at bounding box center [527, 176] width 58 height 10
click at [514, 226] on link "View External Url" at bounding box center [527, 227] width 58 height 10
drag, startPoint x: 509, startPoint y: 275, endPoint x: 490, endPoint y: 247, distance: 33.9
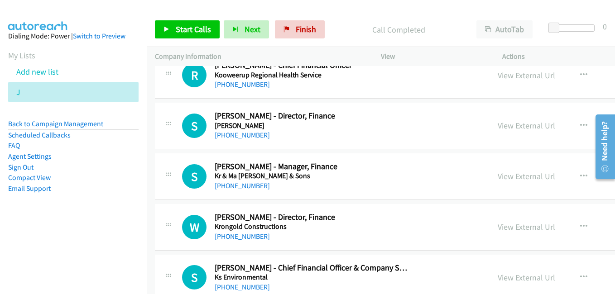
click at [509, 275] on link "View External Url" at bounding box center [527, 278] width 58 height 10
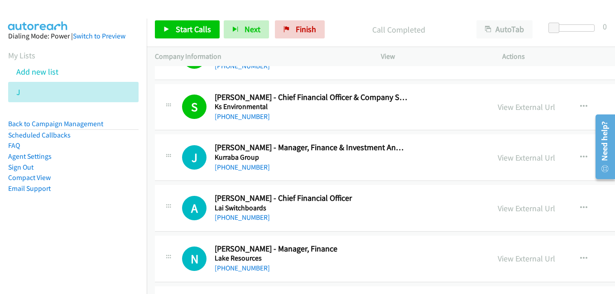
scroll to position [6475, 0]
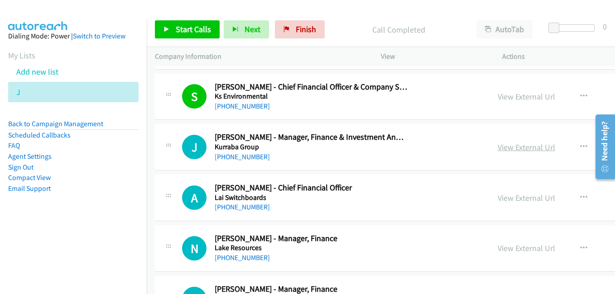
click at [509, 146] on link "View External Url" at bounding box center [527, 147] width 58 height 10
click at [510, 202] on link "View External Url" at bounding box center [527, 198] width 58 height 10
drag, startPoint x: 506, startPoint y: 248, endPoint x: 234, endPoint y: 83, distance: 318.4
click at [506, 248] on link "View External Url" at bounding box center [527, 248] width 58 height 10
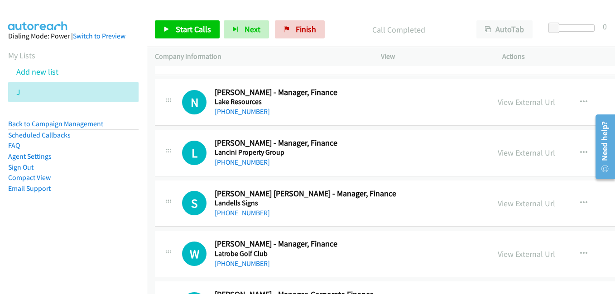
scroll to position [6611, 0]
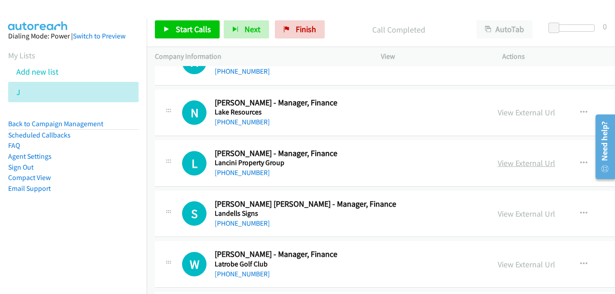
click at [520, 163] on link "View External Url" at bounding box center [527, 163] width 58 height 10
click at [518, 214] on link "View External Url" at bounding box center [527, 214] width 58 height 10
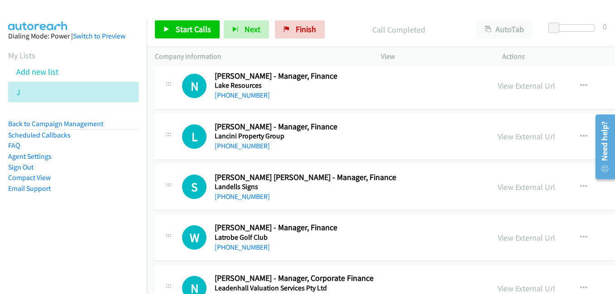
scroll to position [6702, 0]
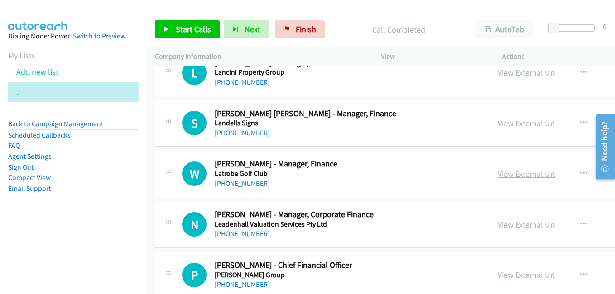
click at [498, 172] on link "View External Url" at bounding box center [527, 174] width 58 height 10
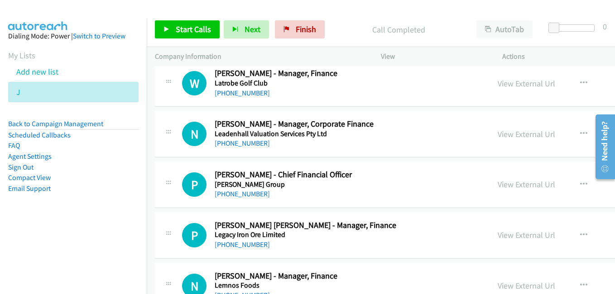
click at [509, 141] on div "View External Url View External Url Schedule/Manage Callback Start Calls Here R…" at bounding box center [577, 134] width 175 height 30
drag, startPoint x: 511, startPoint y: 136, endPoint x: 451, endPoint y: 123, distance: 61.6
click at [511, 136] on link "View External Url" at bounding box center [527, 134] width 58 height 10
drag, startPoint x: 515, startPoint y: 187, endPoint x: 399, endPoint y: 146, distance: 122.7
click at [515, 187] on link "View External Url" at bounding box center [527, 184] width 58 height 10
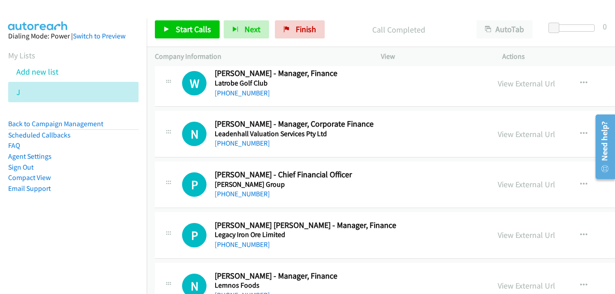
drag, startPoint x: 538, startPoint y: 235, endPoint x: 222, endPoint y: 82, distance: 351.4
click at [538, 235] on link "View External Url" at bounding box center [527, 235] width 58 height 10
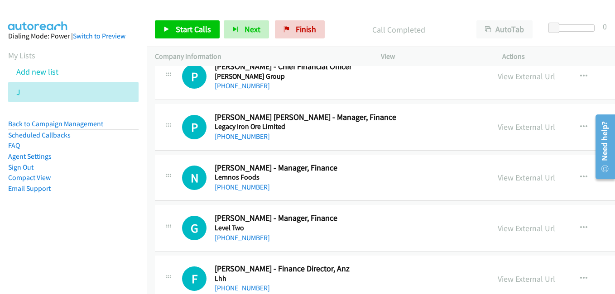
scroll to position [6928, 0]
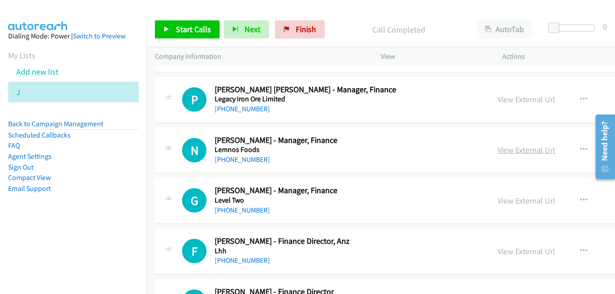
click at [498, 151] on link "View External Url" at bounding box center [527, 150] width 58 height 10
drag, startPoint x: 522, startPoint y: 200, endPoint x: 510, endPoint y: 197, distance: 12.0
click at [522, 200] on link "View External Url" at bounding box center [527, 201] width 58 height 10
click at [525, 252] on link "View External Url" at bounding box center [527, 251] width 58 height 10
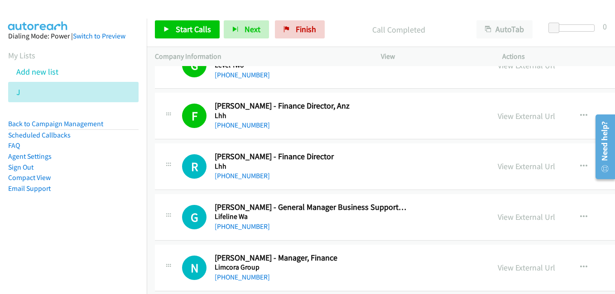
scroll to position [7064, 0]
drag, startPoint x: 510, startPoint y: 169, endPoint x: 494, endPoint y: 164, distance: 16.9
click at [510, 169] on link "View External Url" at bounding box center [527, 166] width 58 height 10
click at [504, 218] on link "View External Url" at bounding box center [527, 216] width 58 height 10
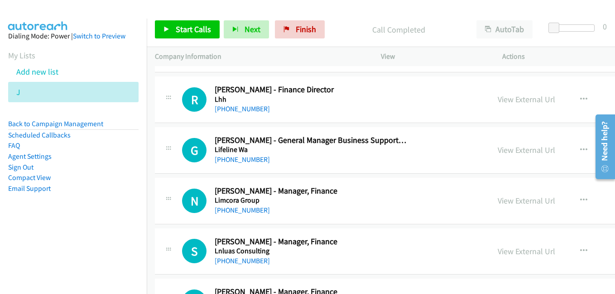
scroll to position [7155, 0]
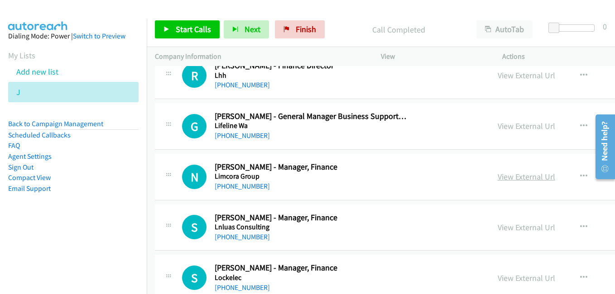
drag, startPoint x: 499, startPoint y: 177, endPoint x: 150, endPoint y: 37, distance: 375.7
click at [499, 177] on link "View External Url" at bounding box center [527, 177] width 58 height 10
drag, startPoint x: 507, startPoint y: 227, endPoint x: 451, endPoint y: 206, distance: 59.7
click at [507, 227] on link "View External Url" at bounding box center [527, 227] width 58 height 10
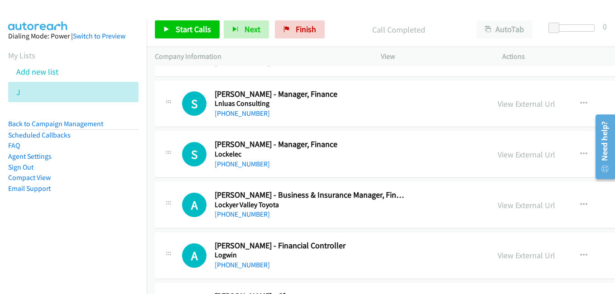
scroll to position [7290, 0]
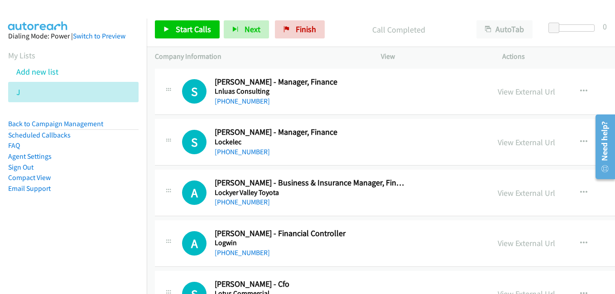
drag, startPoint x: 515, startPoint y: 145, endPoint x: 200, endPoint y: 37, distance: 333.2
click at [515, 145] on link "View External Url" at bounding box center [527, 142] width 58 height 10
click at [498, 197] on link "View External Url" at bounding box center [527, 193] width 58 height 10
drag, startPoint x: 513, startPoint y: 245, endPoint x: 363, endPoint y: 170, distance: 167.9
click at [513, 245] on link "View External Url" at bounding box center [527, 243] width 58 height 10
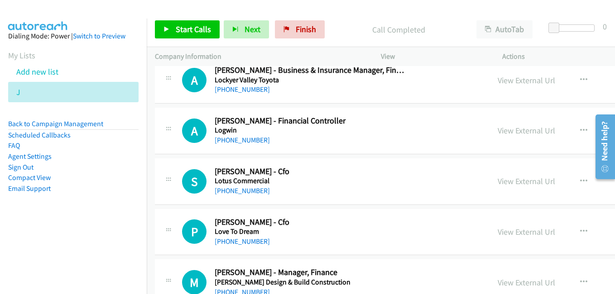
scroll to position [7426, 0]
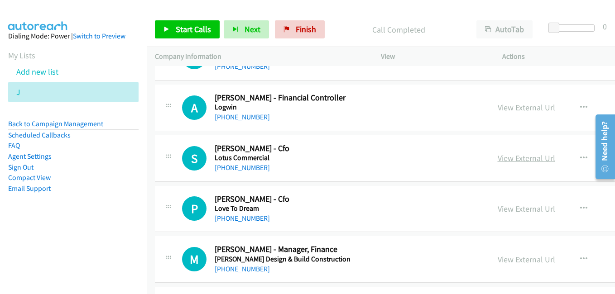
drag, startPoint x: 510, startPoint y: 163, endPoint x: 498, endPoint y: 162, distance: 12.3
click at [510, 163] on link "View External Url" at bounding box center [527, 158] width 58 height 10
click at [505, 206] on link "View External Url" at bounding box center [527, 209] width 58 height 10
click at [521, 260] on link "View External Url" at bounding box center [527, 259] width 58 height 10
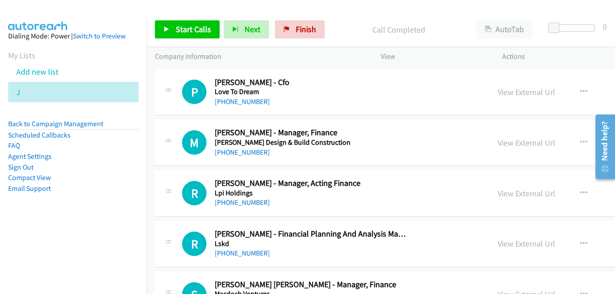
scroll to position [7562, 0]
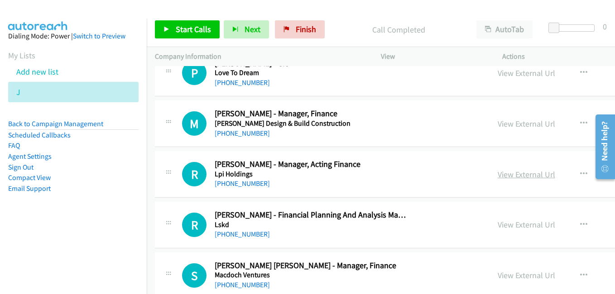
click at [503, 176] on link "View External Url" at bounding box center [527, 174] width 58 height 10
click at [514, 174] on link "View External Url" at bounding box center [527, 174] width 58 height 10
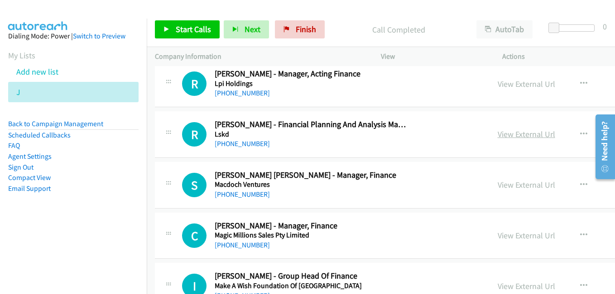
drag, startPoint x: 513, startPoint y: 133, endPoint x: 240, endPoint y: 20, distance: 295.6
click at [513, 133] on link "View External Url" at bounding box center [527, 134] width 58 height 10
click at [521, 184] on link "View External Url" at bounding box center [527, 185] width 58 height 10
drag, startPoint x: 517, startPoint y: 237, endPoint x: 353, endPoint y: 179, distance: 173.9
click at [517, 237] on link "View External Url" at bounding box center [527, 235] width 58 height 10
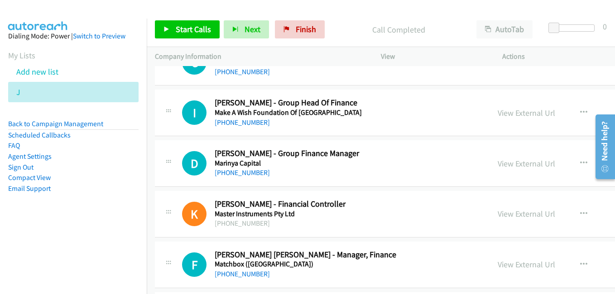
scroll to position [7834, 0]
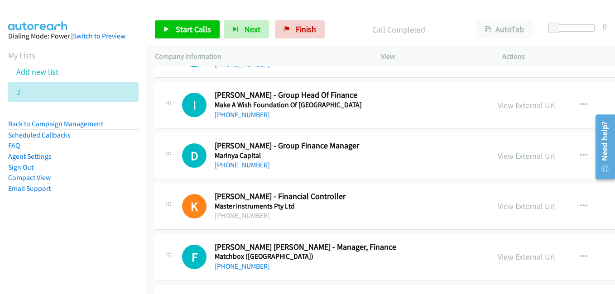
click at [507, 109] on link "View External Url" at bounding box center [527, 105] width 58 height 10
drag, startPoint x: 515, startPoint y: 159, endPoint x: 519, endPoint y: 162, distance: 4.7
click at [515, 159] on link "View External Url" at bounding box center [527, 156] width 58 height 10
drag, startPoint x: 499, startPoint y: 256, endPoint x: 464, endPoint y: 197, distance: 69.4
click at [526, 255] on link "View External Url" at bounding box center [527, 257] width 58 height 10
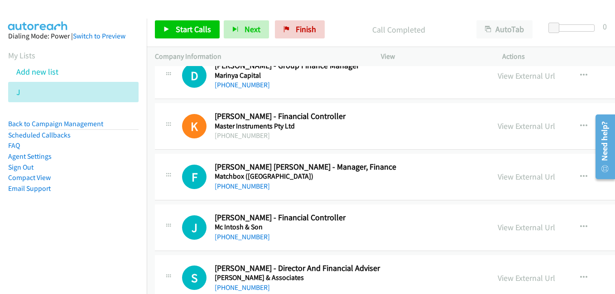
scroll to position [7970, 0]
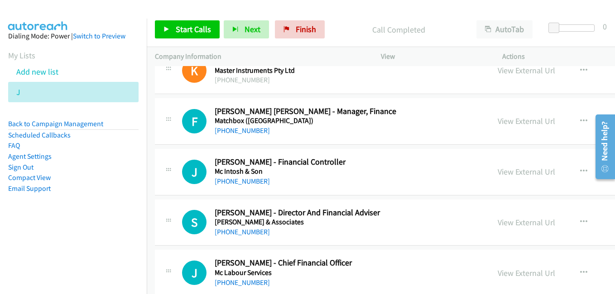
drag, startPoint x: 516, startPoint y: 172, endPoint x: 358, endPoint y: 115, distance: 167.3
click at [516, 172] on link "View External Url" at bounding box center [527, 172] width 58 height 10
drag, startPoint x: 499, startPoint y: 224, endPoint x: 442, endPoint y: 196, distance: 63.6
click at [499, 224] on link "View External Url" at bounding box center [527, 222] width 58 height 10
drag, startPoint x: 528, startPoint y: 274, endPoint x: 486, endPoint y: 244, distance: 52.0
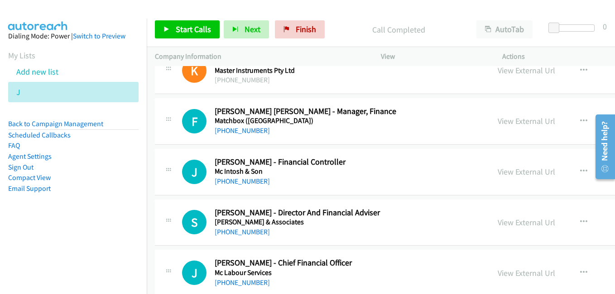
click at [528, 274] on link "View External Url" at bounding box center [527, 273] width 58 height 10
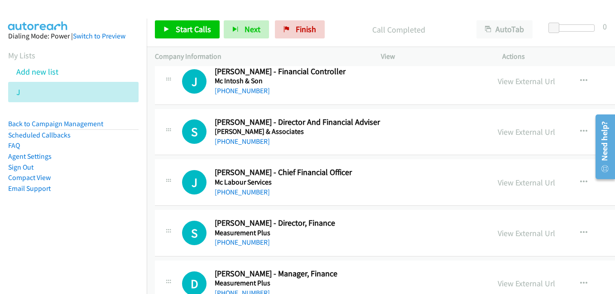
scroll to position [8106, 0]
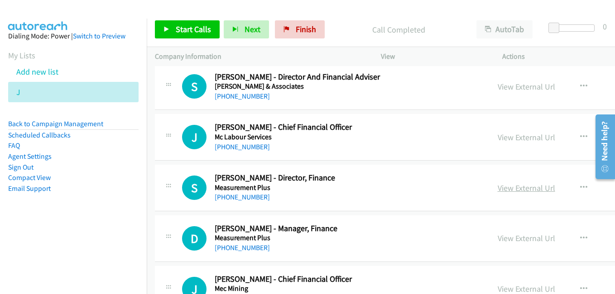
click at [515, 186] on link "View External Url" at bounding box center [527, 188] width 58 height 10
drag, startPoint x: 511, startPoint y: 242, endPoint x: 508, endPoint y: 236, distance: 7.3
click at [511, 242] on link "View External Url" at bounding box center [527, 238] width 58 height 10
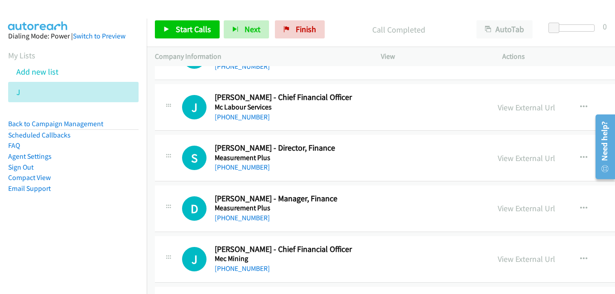
scroll to position [8151, 0]
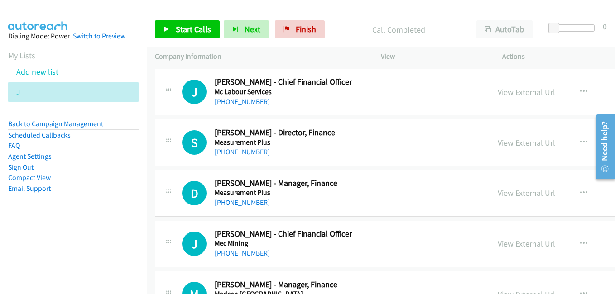
click at [503, 242] on link "View External Url" at bounding box center [527, 244] width 58 height 10
